Goal: Information Seeking & Learning: Learn about a topic

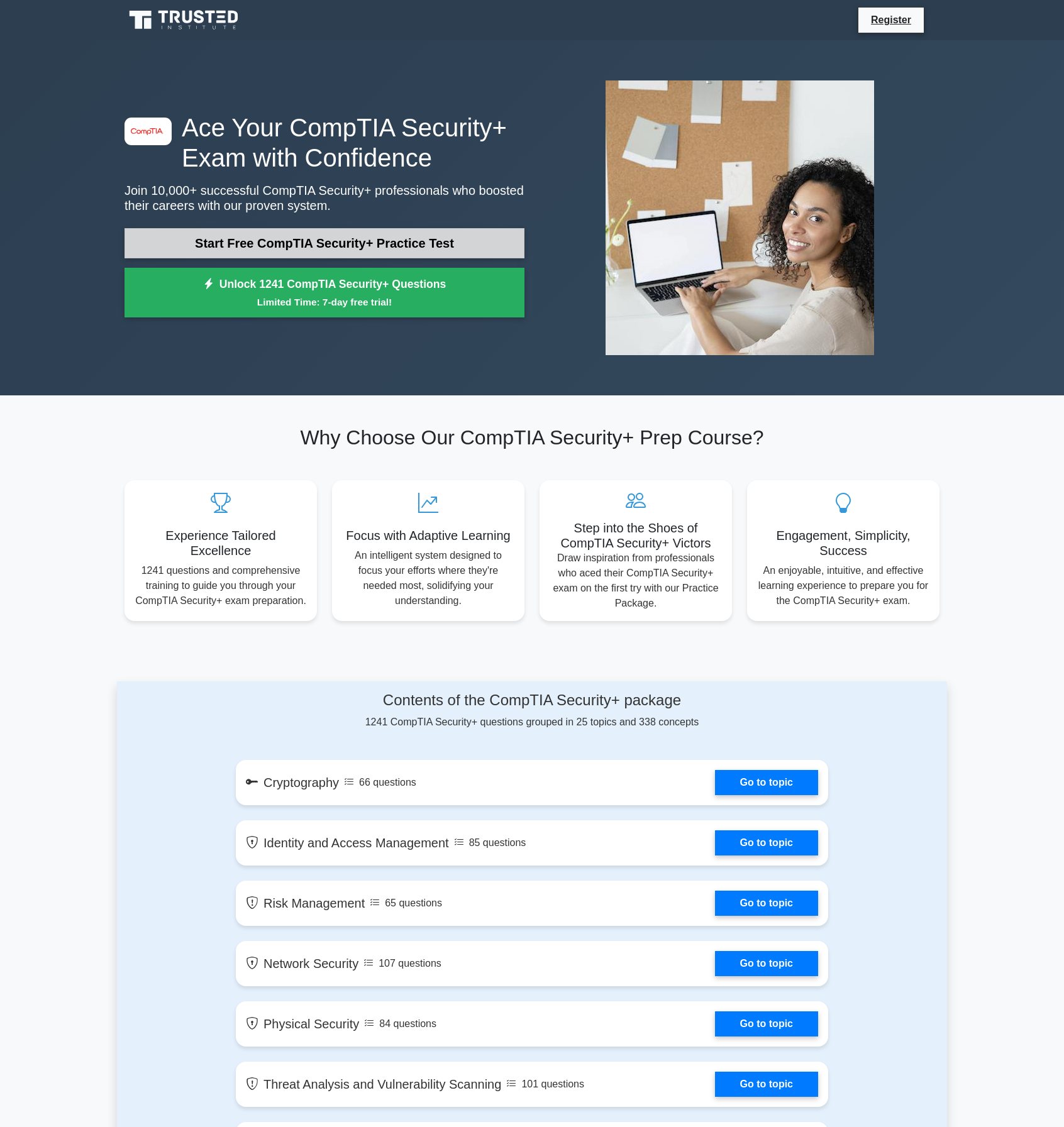
click at [324, 249] on link "Start Free CompTIA Security+ Practice Test" at bounding box center [324, 243] width 400 height 30
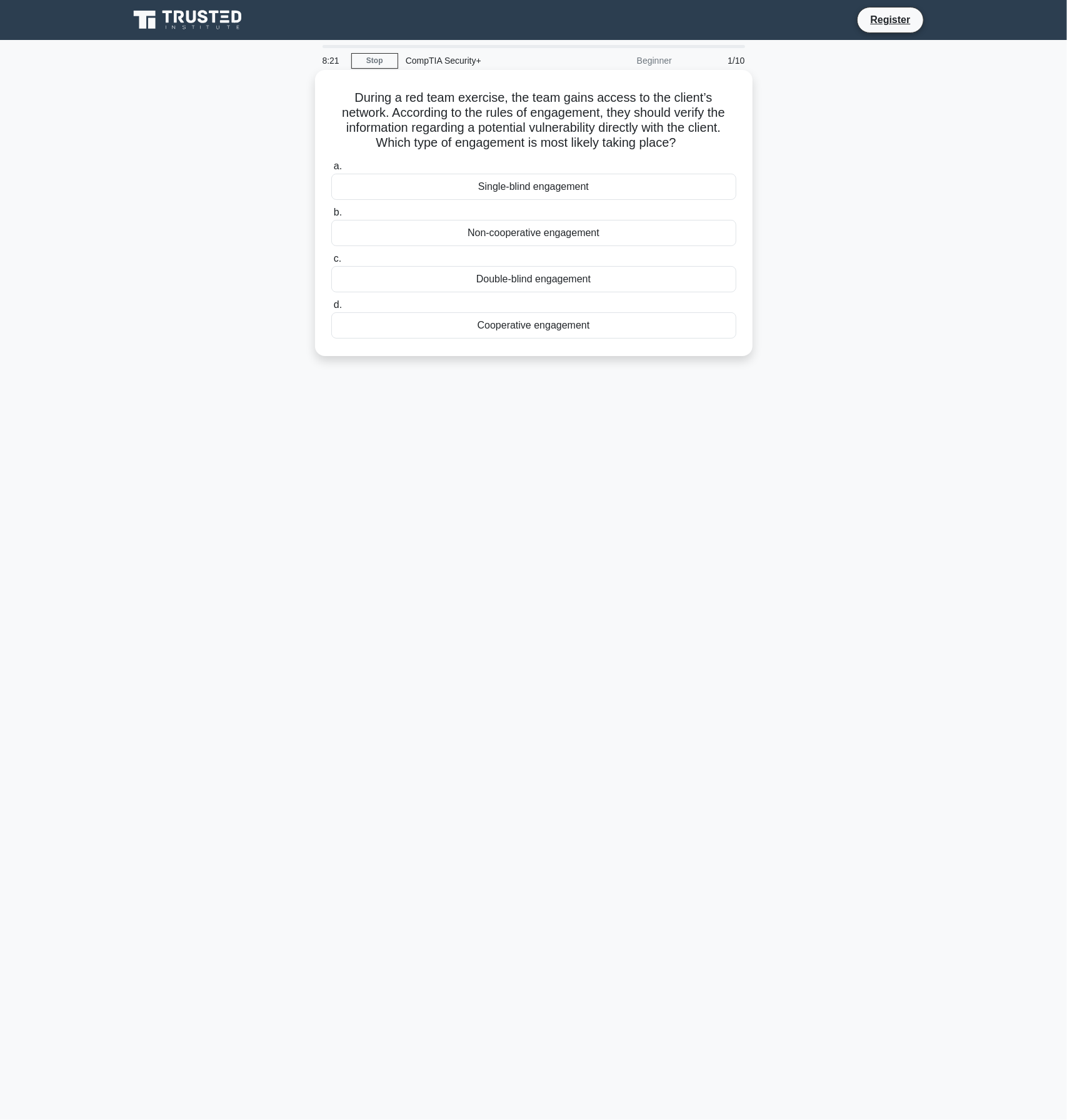
click at [509, 330] on div "Cooperative engagement" at bounding box center [533, 325] width 405 height 26
click at [331, 309] on input "d. Cooperative engagement" at bounding box center [331, 305] width 0 height 8
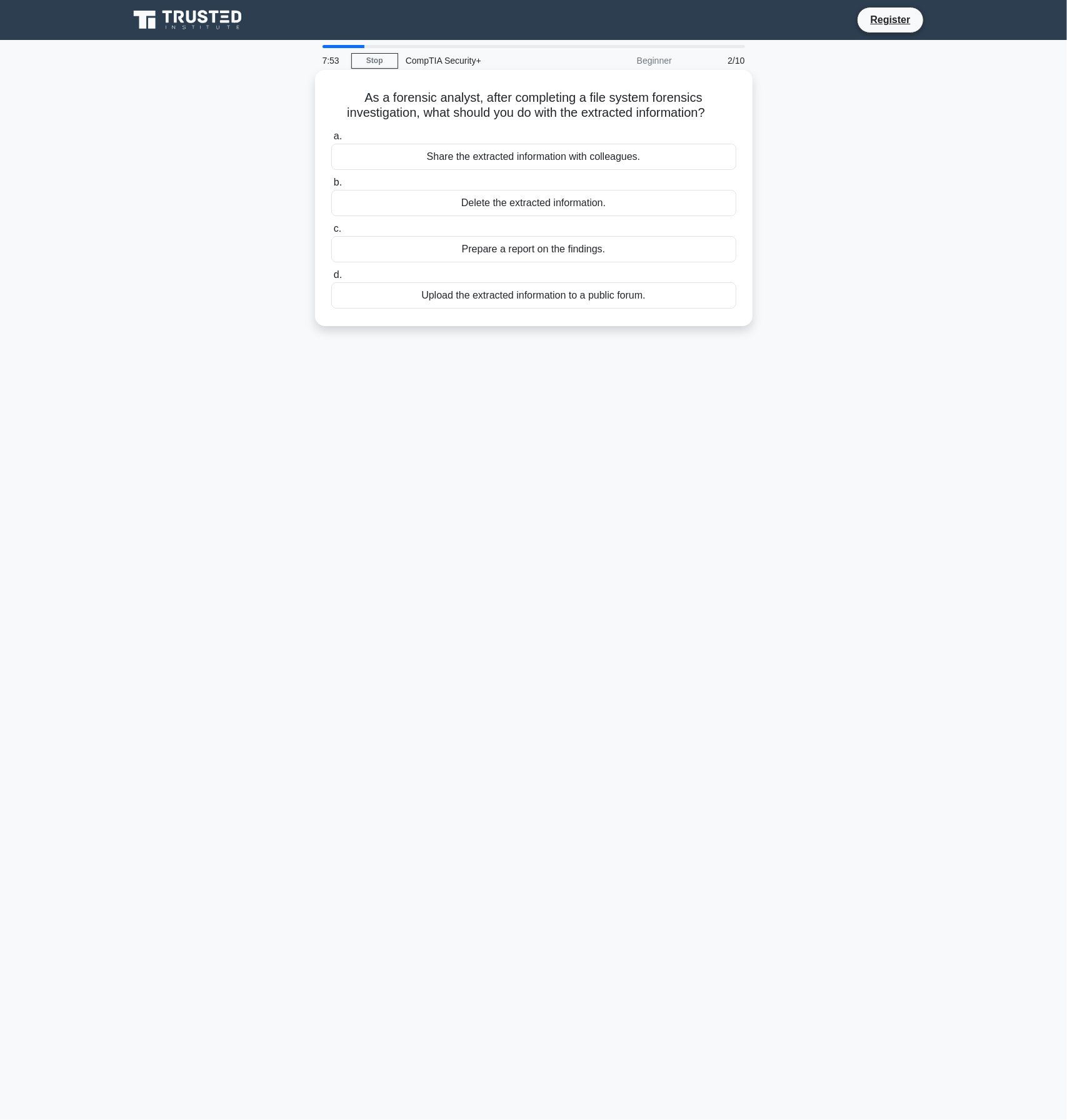
click at [570, 250] on div "Prepare a report on the findings." at bounding box center [533, 249] width 405 height 26
click at [331, 233] on input "c. Prepare a report on the findings." at bounding box center [331, 228] width 0 height 8
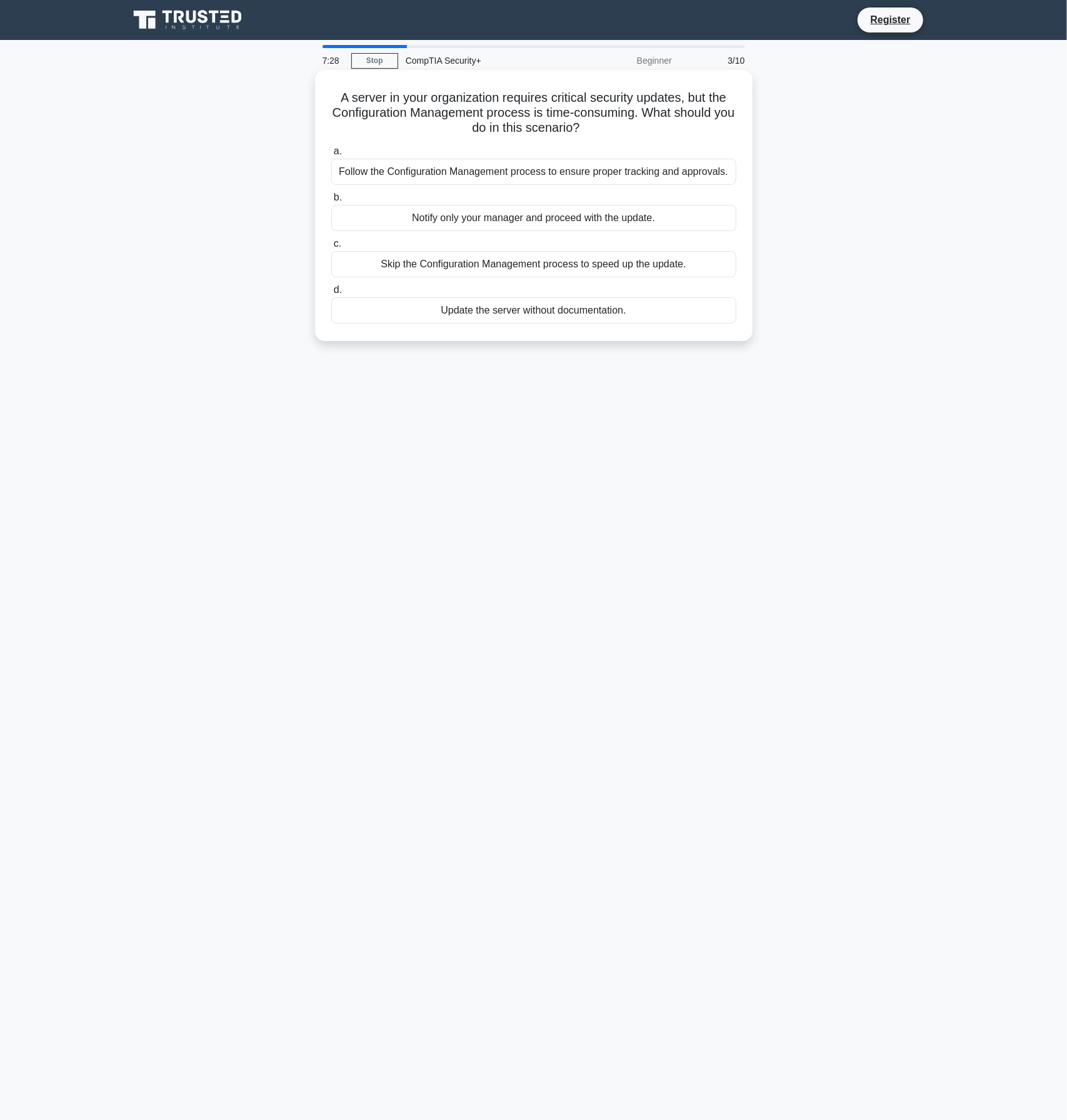
click at [626, 168] on div "Follow the Configuration Management process to ensure proper tracking and appro…" at bounding box center [533, 172] width 405 height 26
click at [331, 155] on input "a. Follow the Configuration Management process to ensure proper tracking and ap…" at bounding box center [331, 151] width 0 height 8
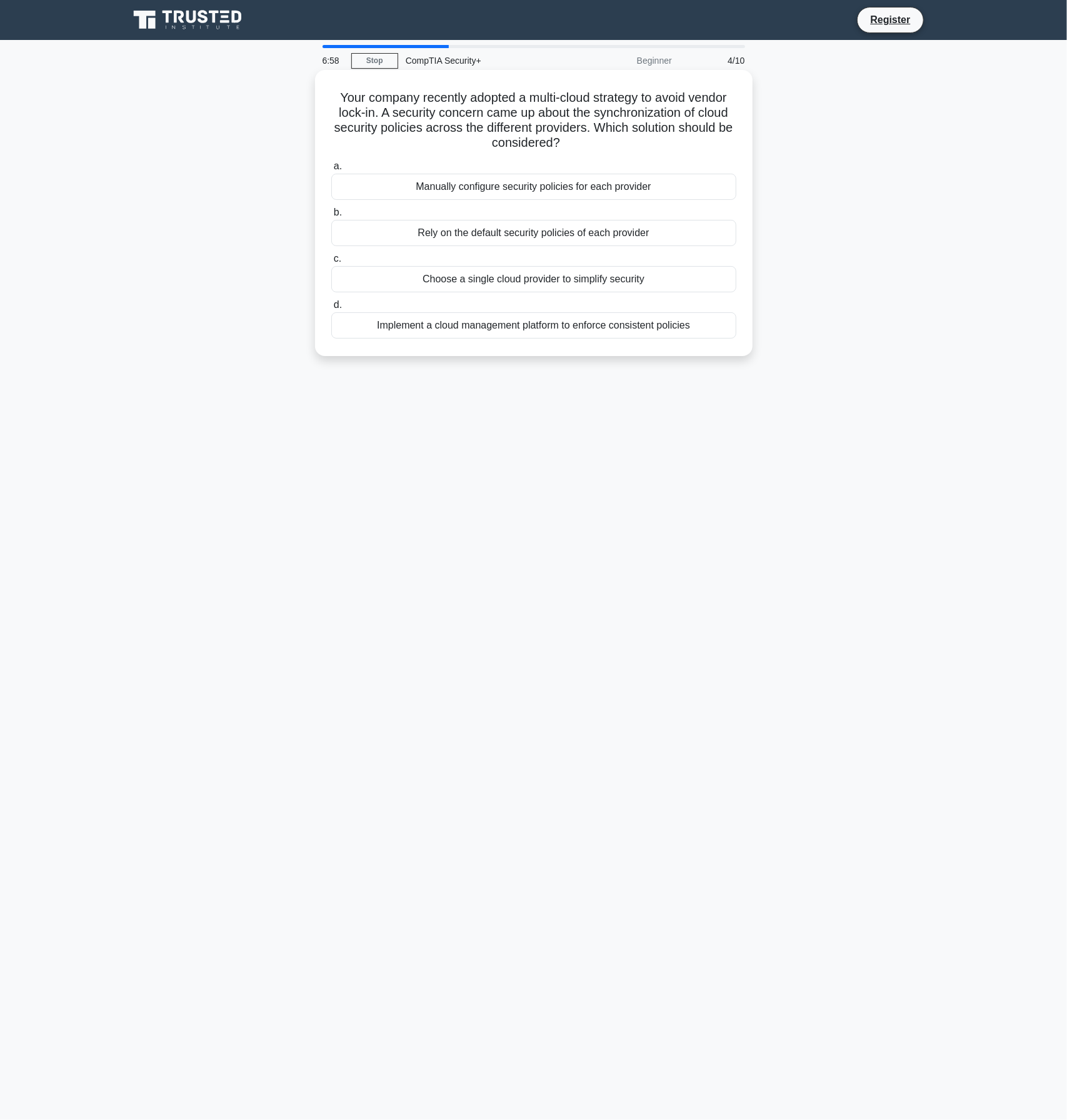
click at [585, 330] on div "Implement a cloud management platform to enforce consistent policies" at bounding box center [533, 325] width 405 height 26
click at [331, 309] on input "d. Implement a cloud management platform to enforce consistent policies" at bounding box center [331, 305] width 0 height 8
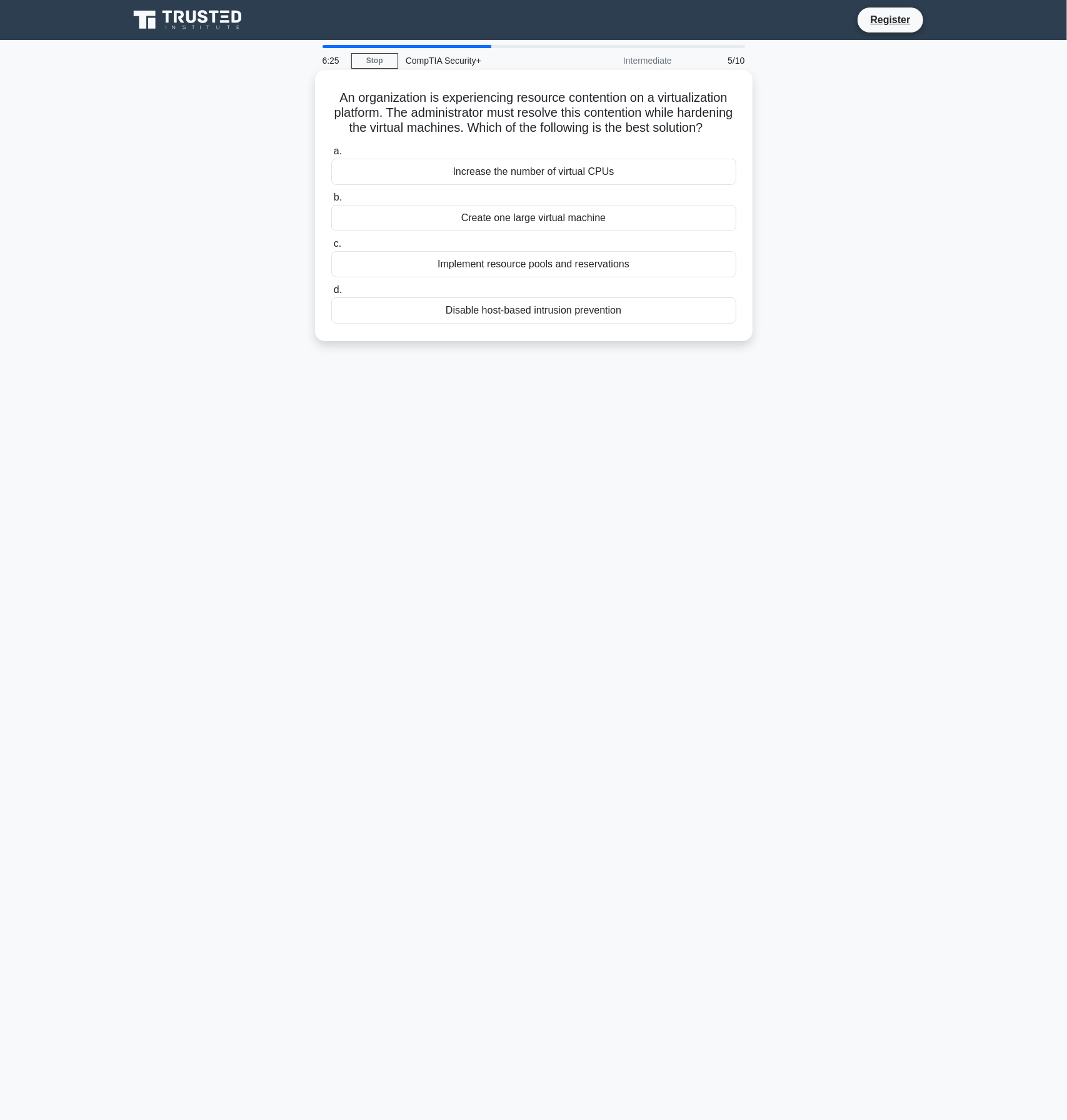
click at [596, 277] on div "Implement resource pools and reservations" at bounding box center [533, 264] width 405 height 26
click at [331, 248] on input "c. Implement resource pools and reservations" at bounding box center [331, 244] width 0 height 8
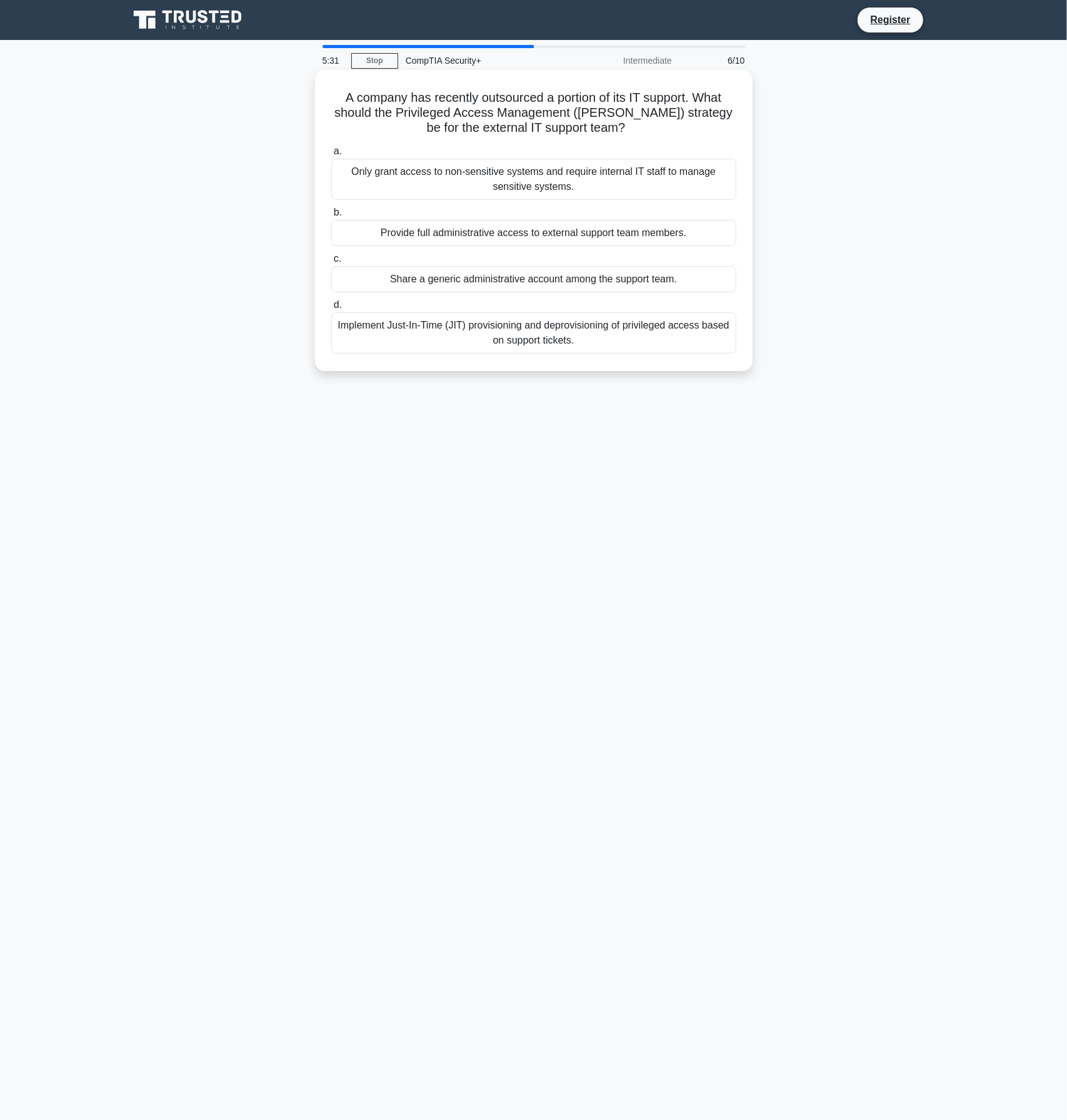
click at [633, 172] on div "Only grant access to non-sensitive systems and require internal IT staff to man…" at bounding box center [533, 179] width 405 height 42
click at [331, 155] on input "a. Only grant access to non-sensitive systems and require internal IT staff to …" at bounding box center [331, 151] width 0 height 8
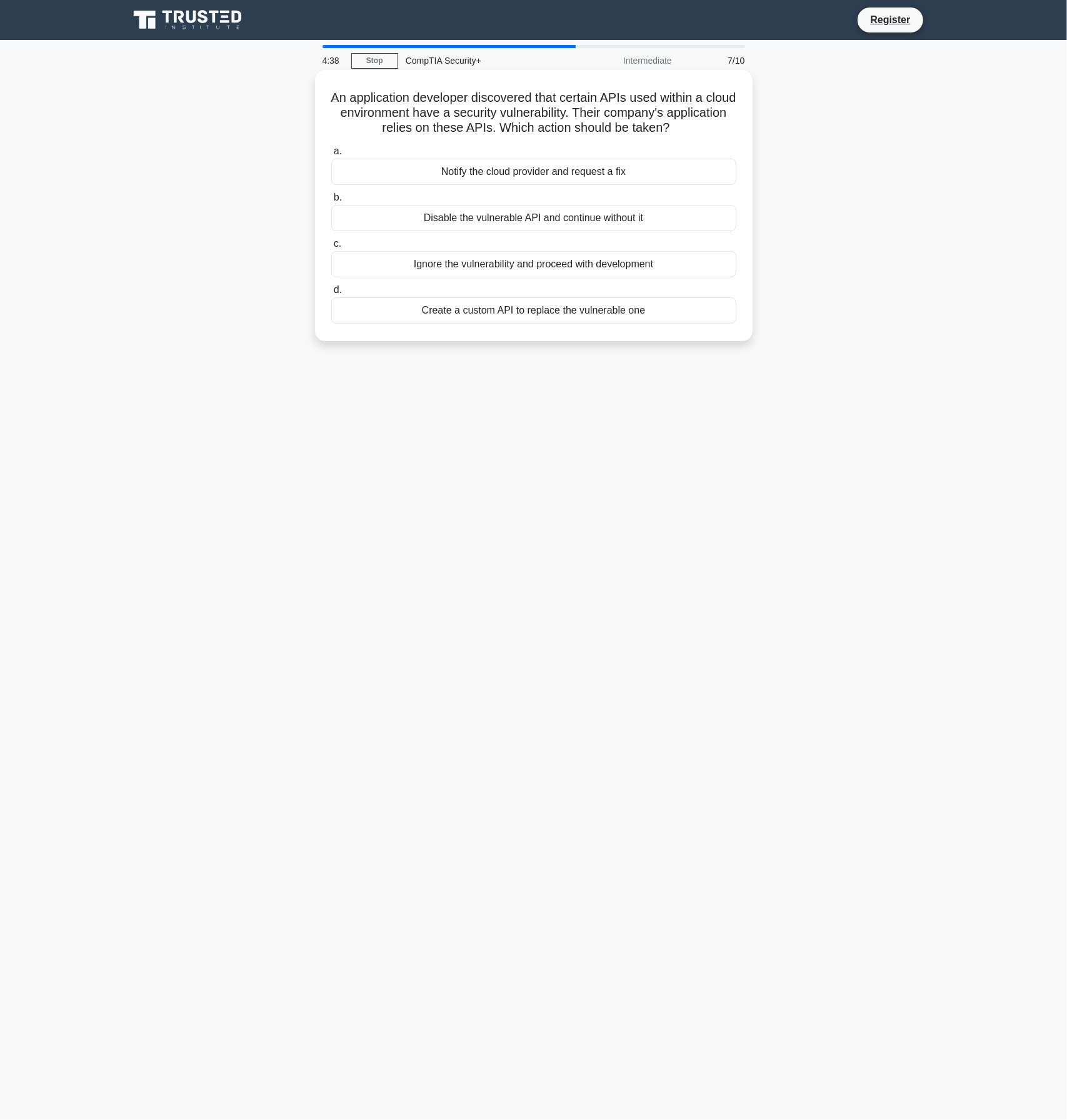
click at [576, 169] on div "Notify the cloud provider and request a fix" at bounding box center [533, 172] width 405 height 26
click at [331, 155] on input "a. Notify the cloud provider and request a fix" at bounding box center [331, 151] width 0 height 8
click at [675, 265] on div "Implement a robust access control policy and monitor user activities" at bounding box center [533, 264] width 405 height 26
click at [331, 248] on input "c. Implement a robust access control policy and monitor user activities" at bounding box center [331, 244] width 0 height 8
click at [570, 316] on div "Disabling the user accounts associated with unauthorized access" at bounding box center [533, 311] width 405 height 26
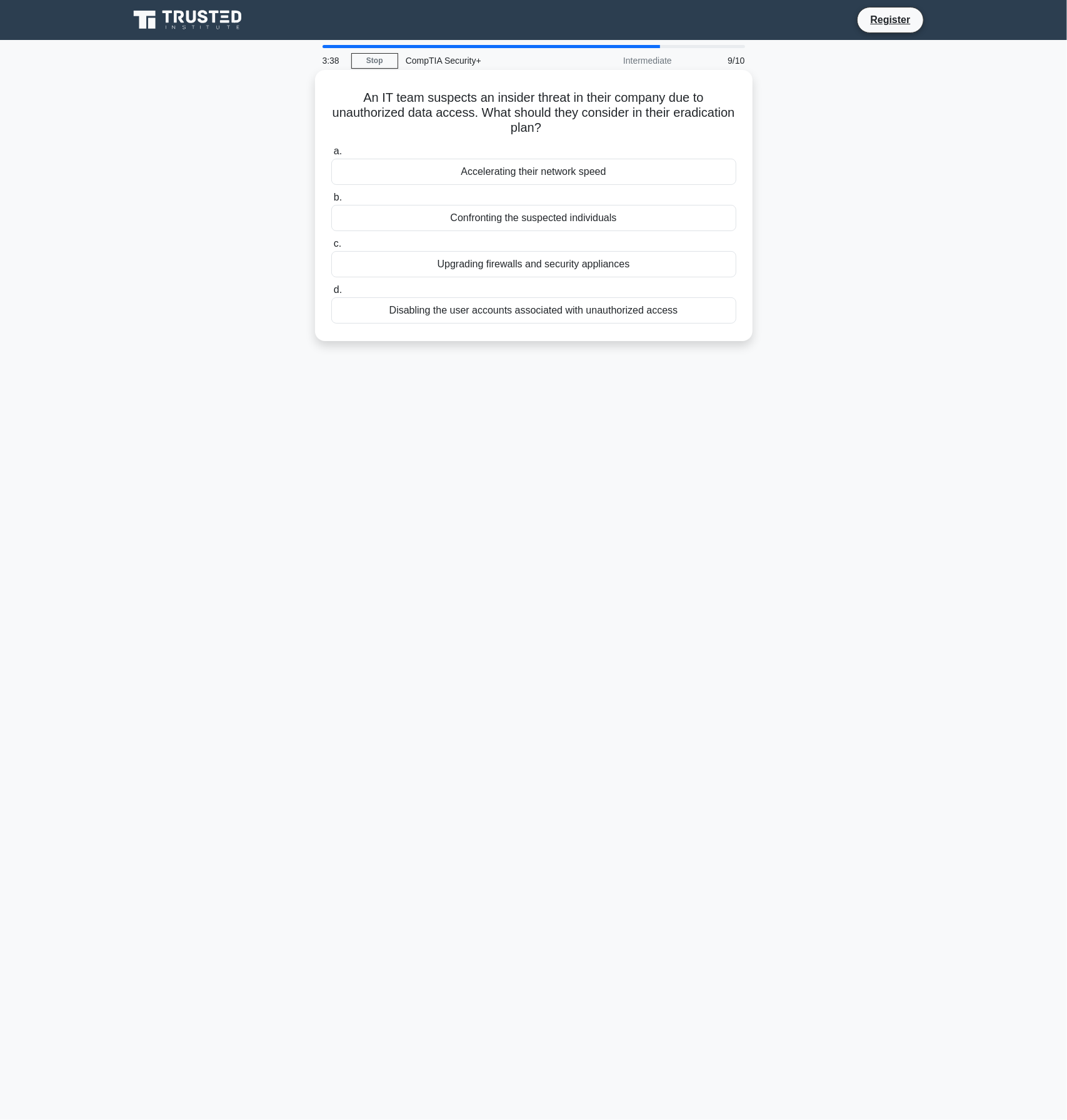
click at [331, 294] on input "d. Disabling the user accounts associated with unauthorized access" at bounding box center [331, 290] width 0 height 8
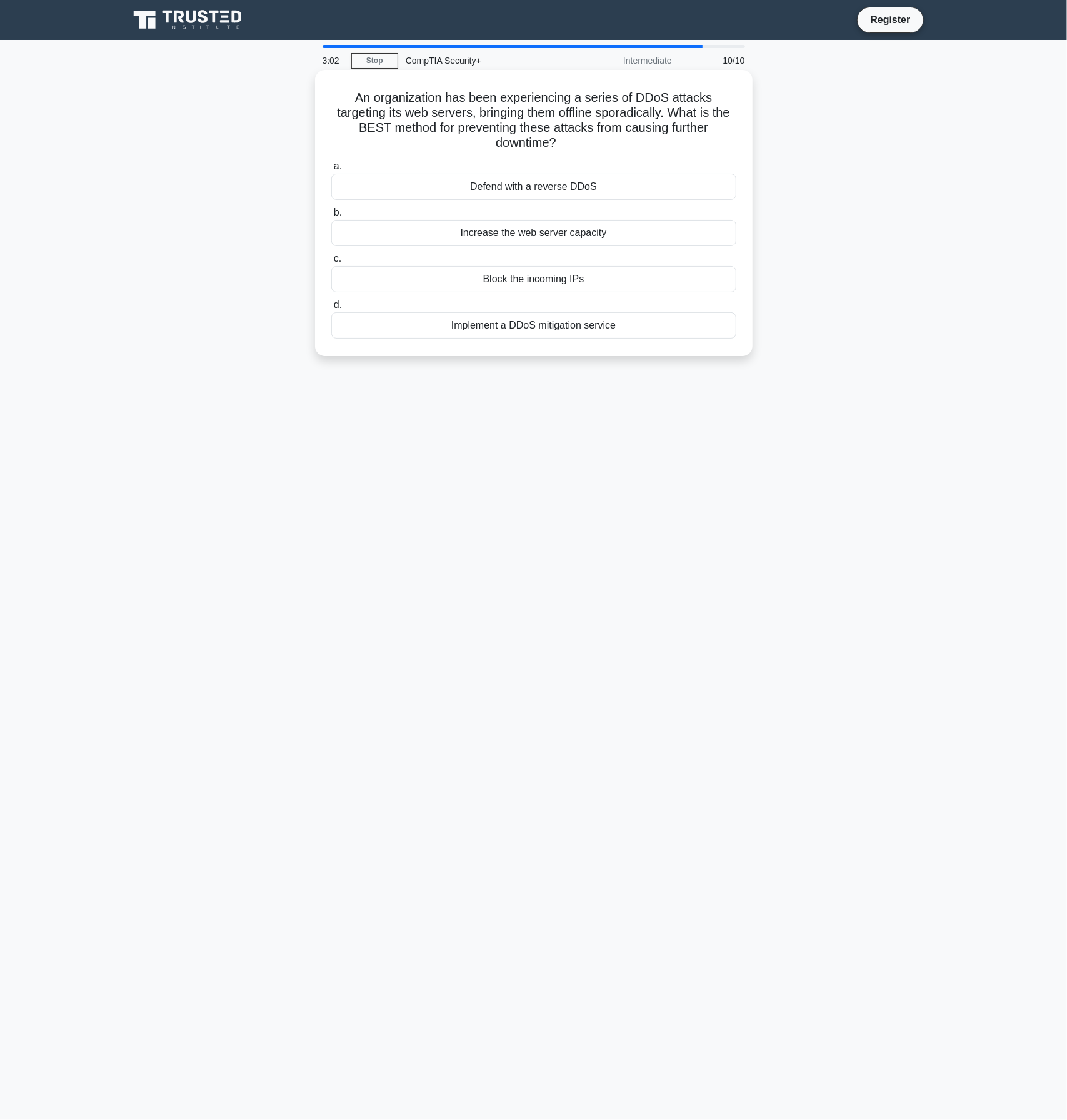
click at [532, 323] on div "Implement a DDoS mitigation service" at bounding box center [533, 325] width 405 height 26
click at [331, 309] on input "d. Implement a DDoS mitigation service" at bounding box center [331, 305] width 0 height 8
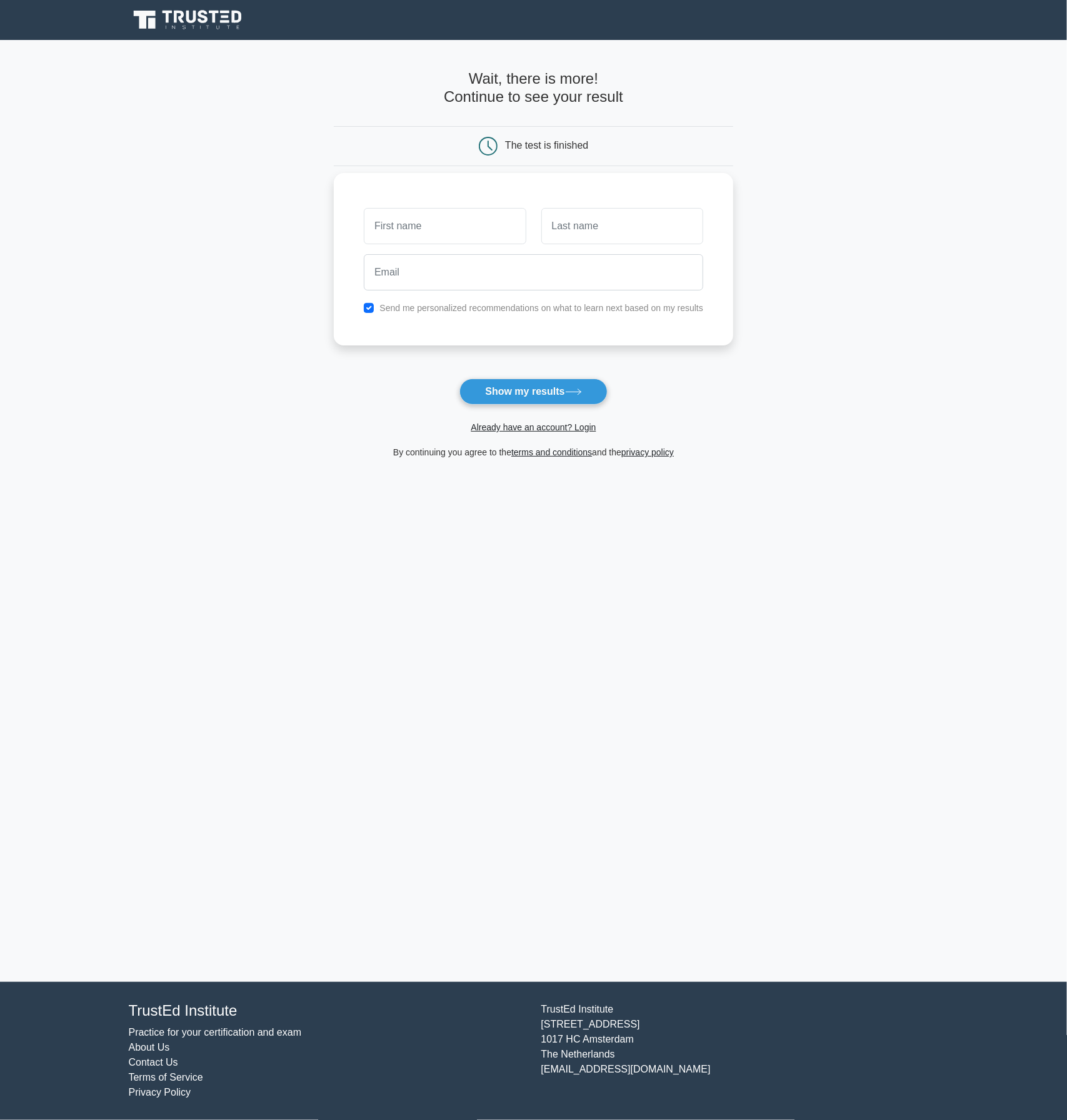
click at [452, 225] on input "text" at bounding box center [444, 227] width 162 height 36
type input "jake"
click at [596, 222] on input "text" at bounding box center [622, 227] width 162 height 36
type input "carney"
click at [555, 267] on input "email" at bounding box center [533, 272] width 339 height 36
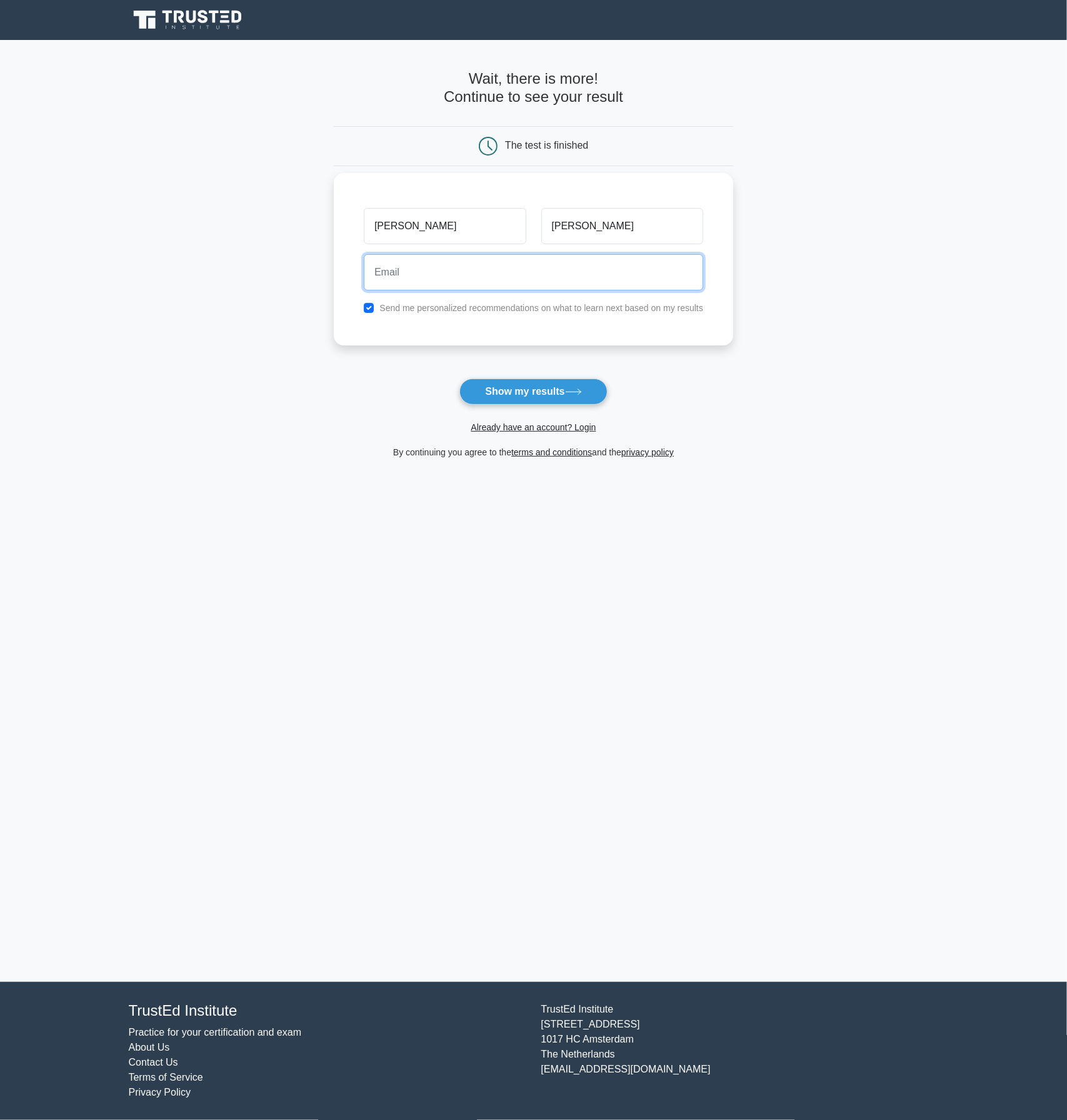
type input "freeze22hockey@gmail.com"
click at [434, 304] on label "Send me personalized recommendations on what to learn next based on my results" at bounding box center [541, 308] width 324 height 10
click at [371, 307] on input "checkbox" at bounding box center [369, 308] width 10 height 10
checkbox input "false"
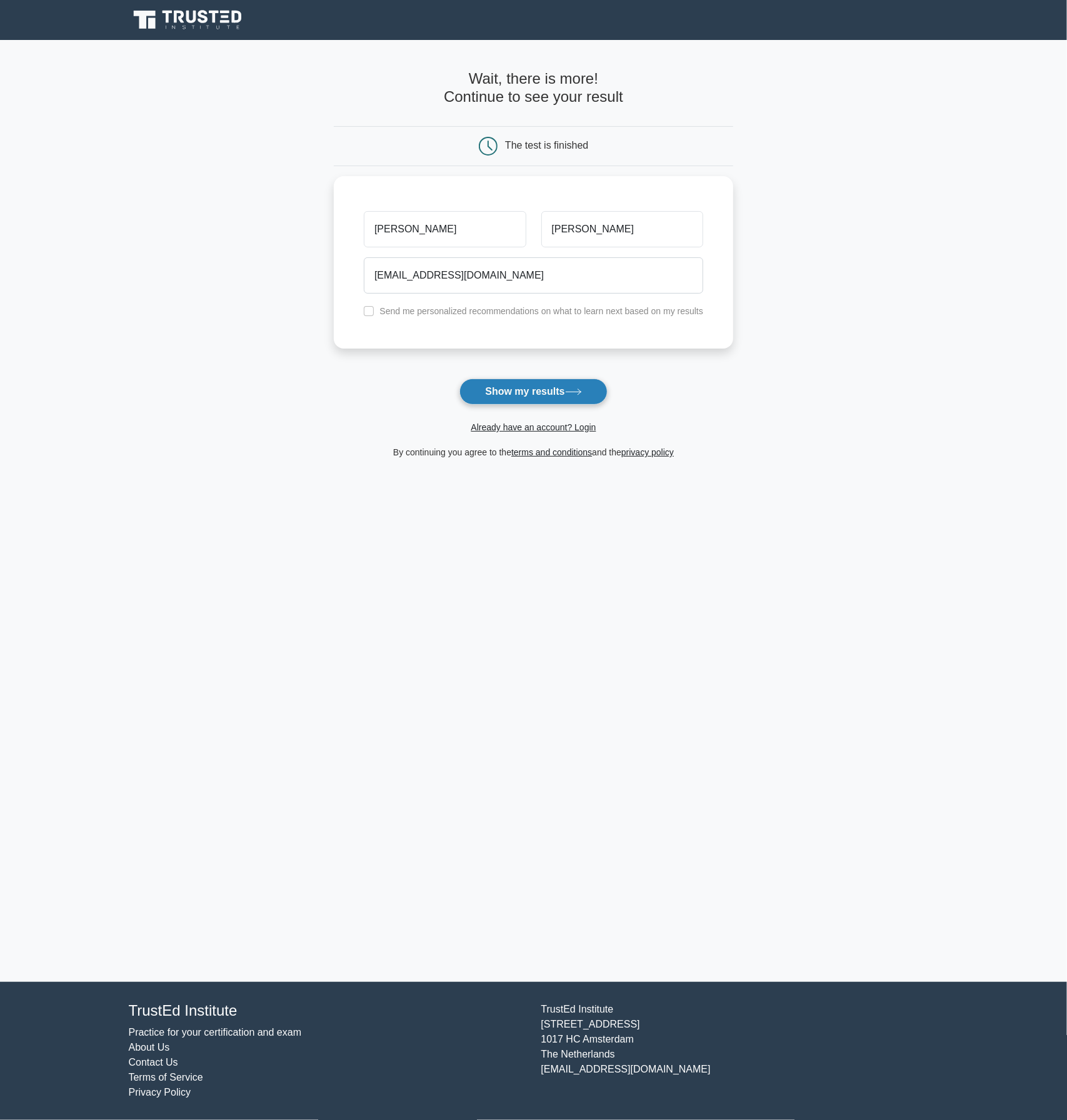
click at [526, 384] on button "Show my results" at bounding box center [533, 392] width 147 height 26
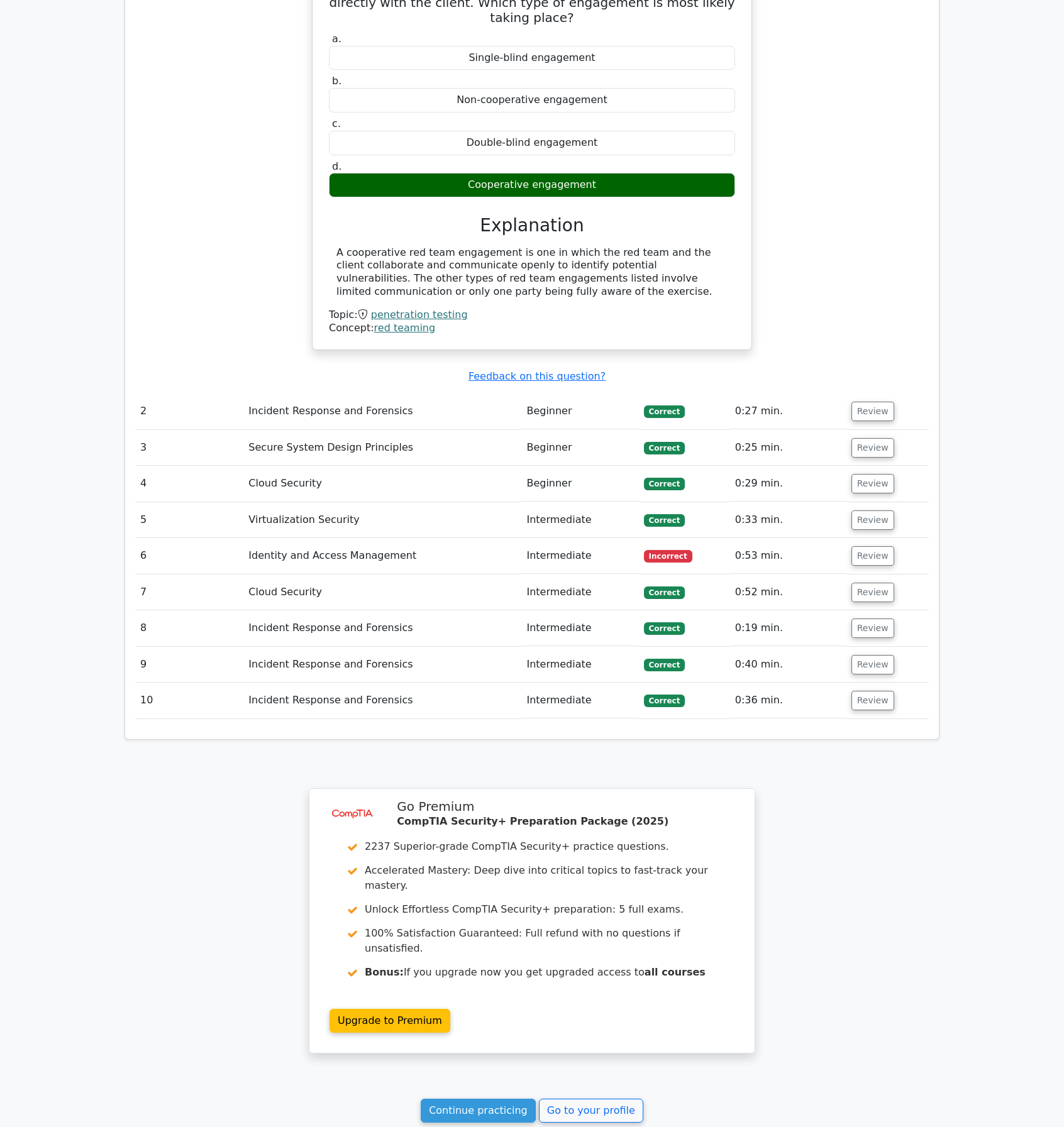
scroll to position [1131, 0]
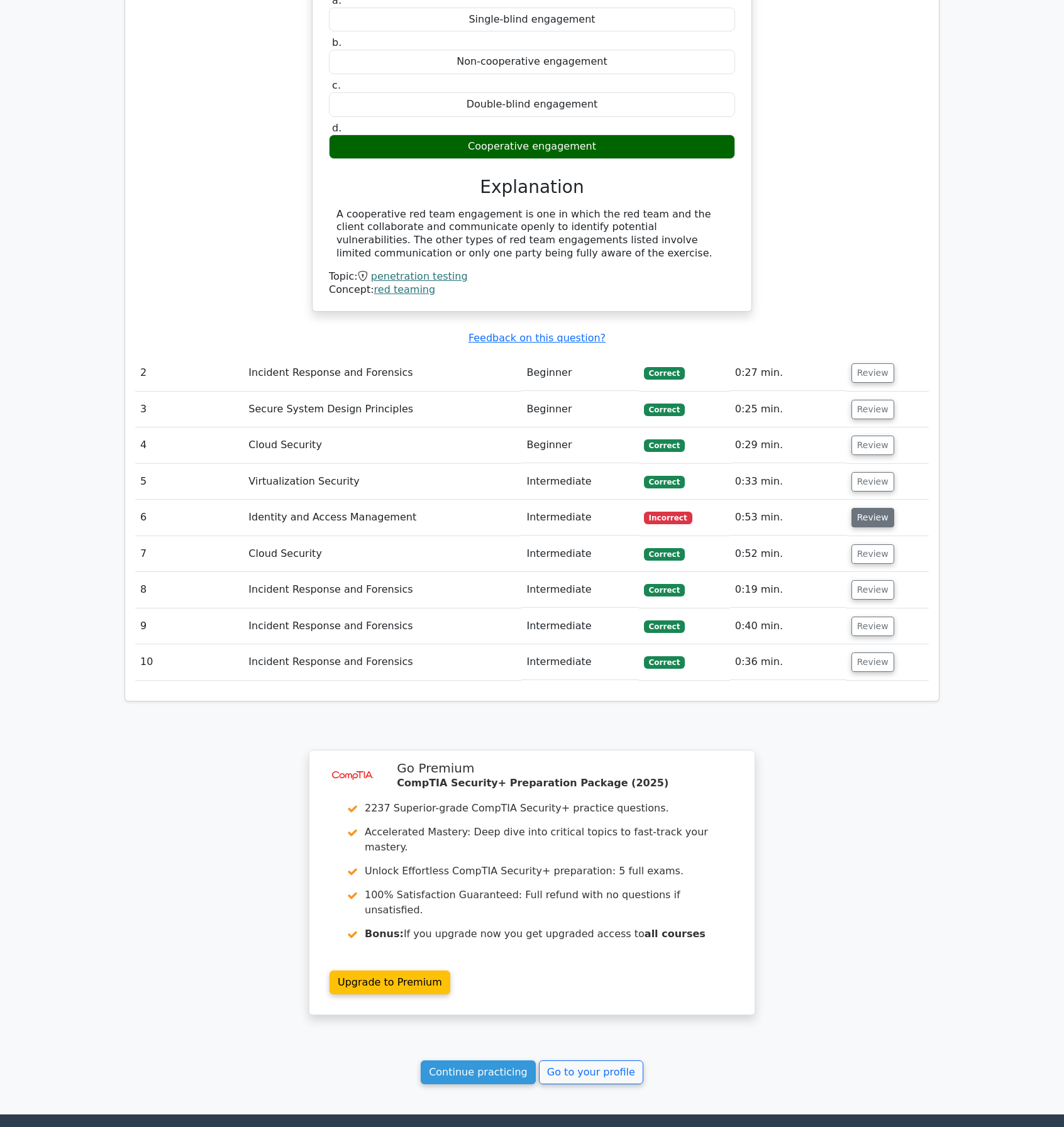
click at [871, 508] on button "Review" at bounding box center [873, 517] width 43 height 20
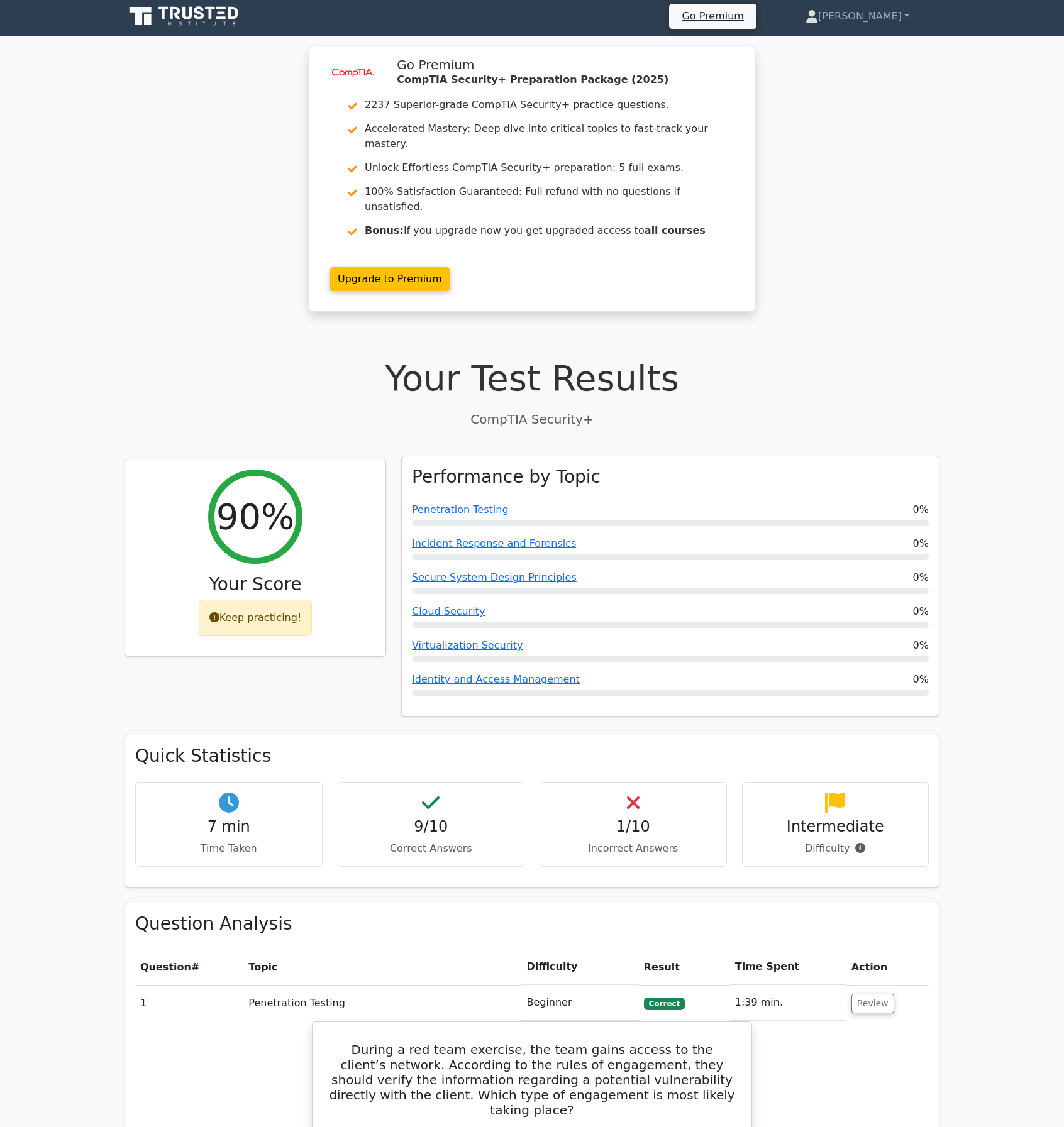
scroll to position [0, 0]
